Goal: Task Accomplishment & Management: Manage account settings

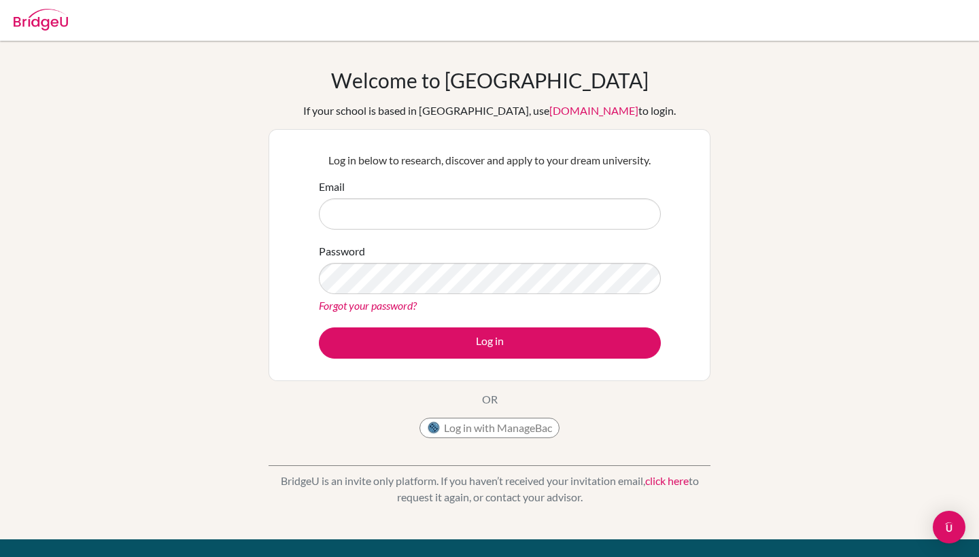
click at [496, 428] on button "Log in with ManageBac" at bounding box center [489, 428] width 140 height 20
click at [500, 215] on input "Email" at bounding box center [490, 214] width 342 height 31
click at [468, 203] on input "Email" at bounding box center [490, 214] width 342 height 31
click at [429, 232] on form "Email Password Forgot your password? Log in" at bounding box center [490, 269] width 342 height 180
click at [430, 298] on div "Forgot your password?" at bounding box center [490, 306] width 342 height 16
